Goal: Obtain resource: Obtain resource

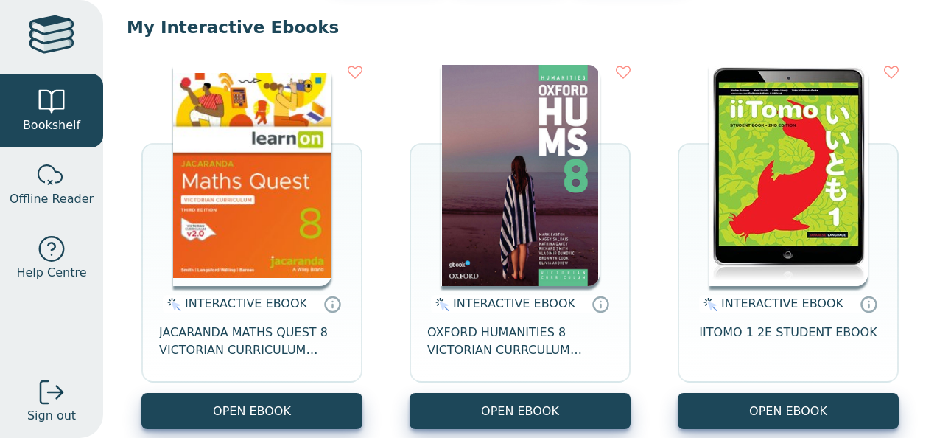
scroll to position [139, 0]
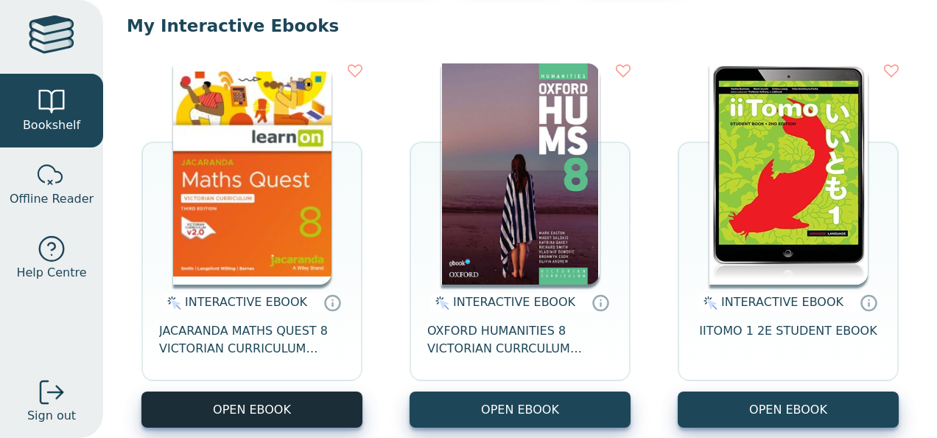
click at [228, 395] on button "OPEN EBOOK" at bounding box center [251, 409] width 221 height 36
click at [332, 409] on button "OPEN EBOOK" at bounding box center [251, 409] width 221 height 36
